Goal: Find specific page/section: Find specific page/section

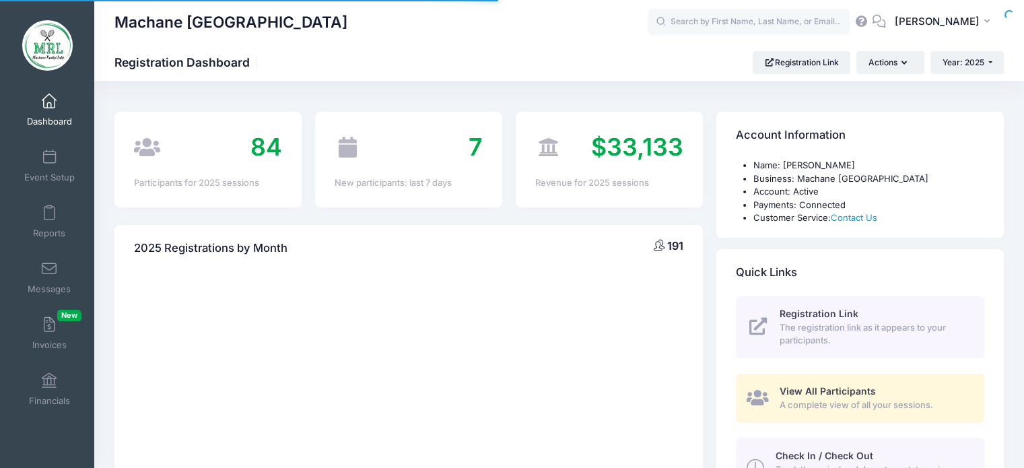
select select
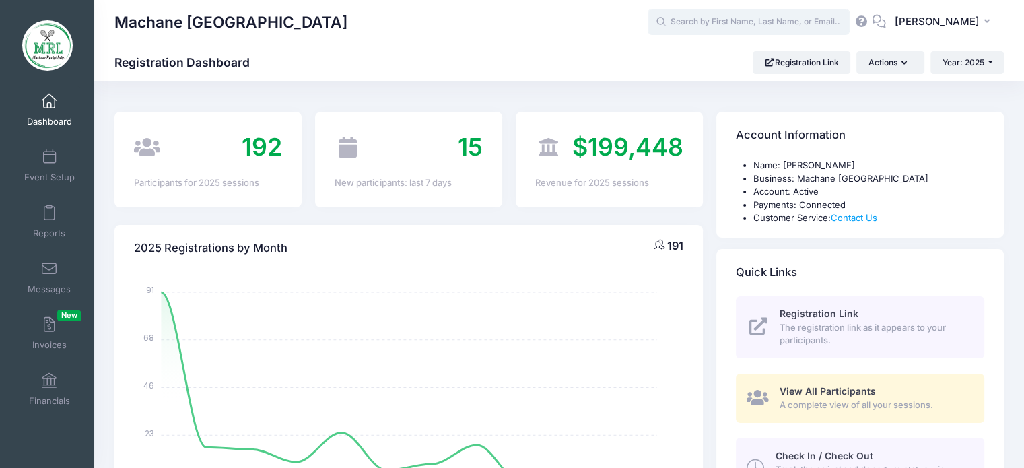
click at [796, 20] on input "text" at bounding box center [748, 22] width 202 height 27
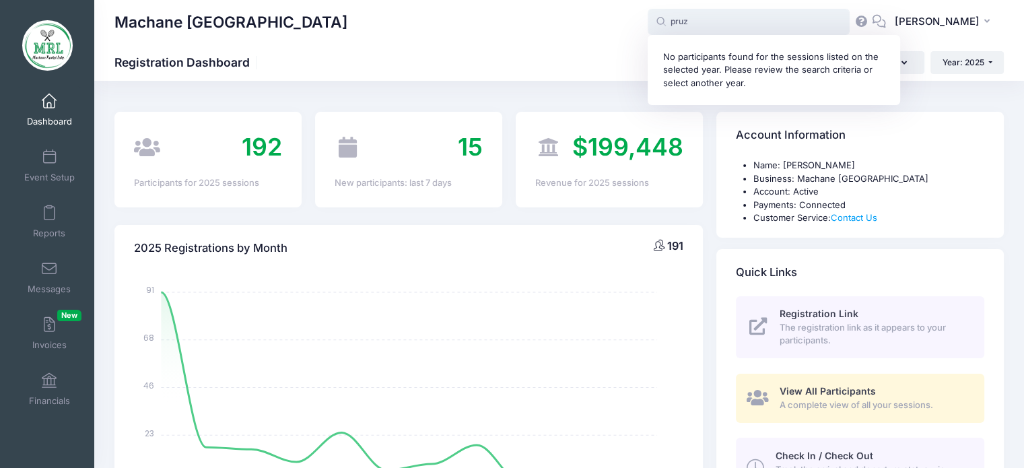
type input "pruz"
